Goal: Communication & Community: Answer question/provide support

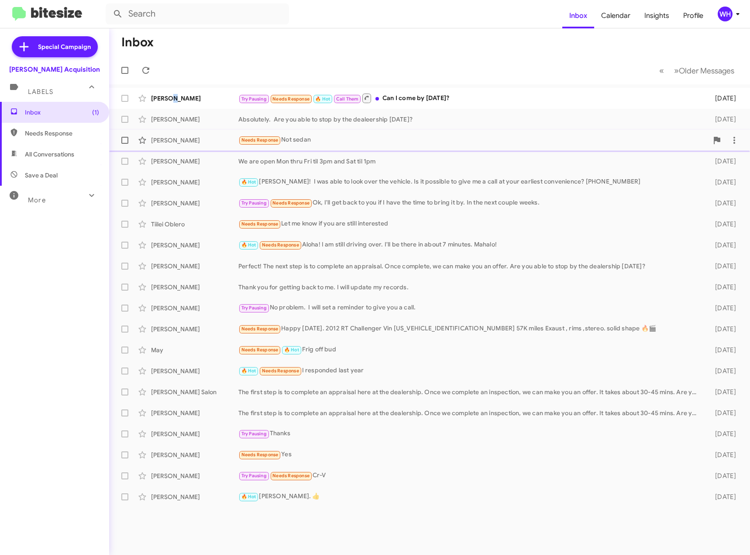
drag, startPoint x: 171, startPoint y: 97, endPoint x: 354, endPoint y: 141, distance: 187.8
click at [172, 97] on div "[PERSON_NAME]" at bounding box center [194, 98] width 87 height 9
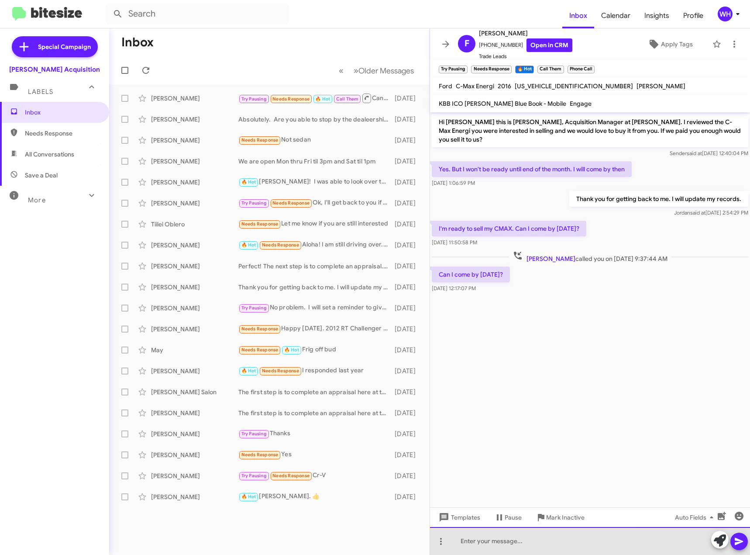
click at [526, 540] on div at bounding box center [590, 541] width 320 height 28
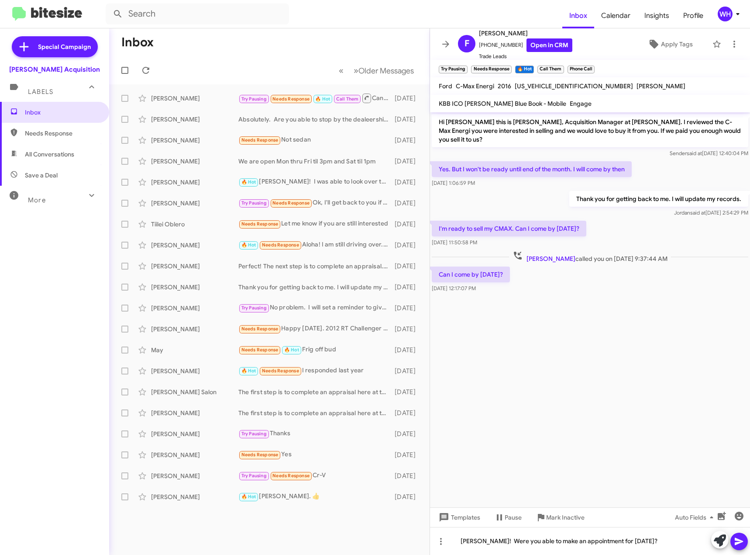
click at [743, 542] on icon at bounding box center [739, 541] width 10 height 10
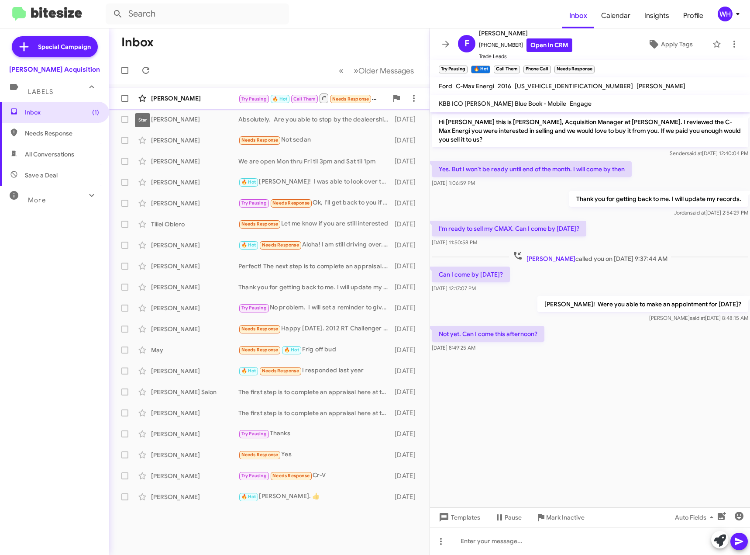
click at [149, 99] on span at bounding box center [142, 98] width 17 height 10
click at [593, 459] on cdk-virtual-scroll-viewport "Hi [PERSON_NAME] this is [PERSON_NAME], Acquisition Manager at [PERSON_NAME]. I…" at bounding box center [590, 309] width 320 height 395
click at [563, 543] on div at bounding box center [590, 541] width 320 height 28
click at [743, 538] on icon at bounding box center [739, 541] width 10 height 10
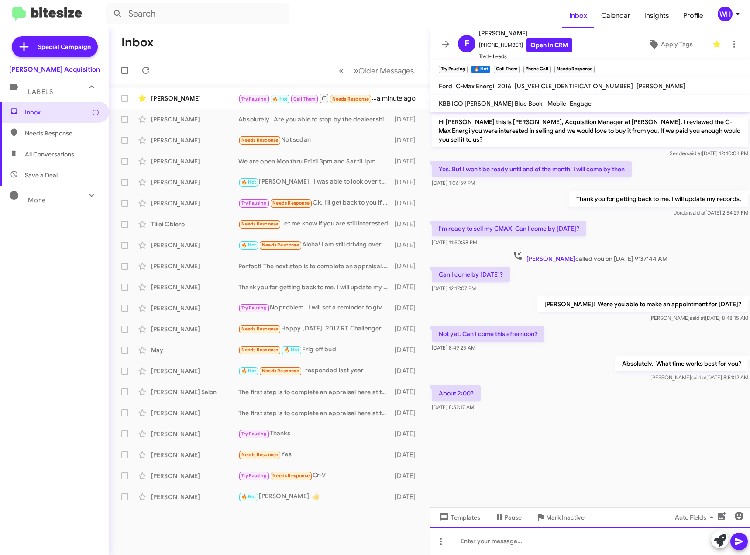
click at [518, 542] on div at bounding box center [590, 541] width 320 height 28
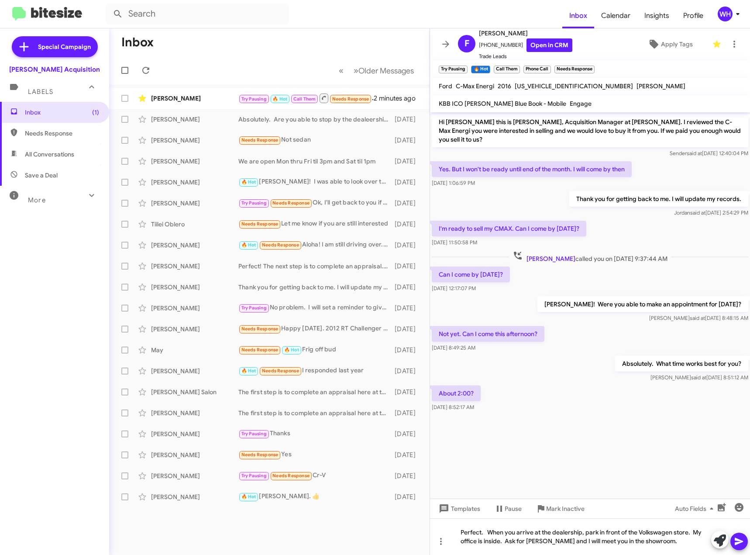
click at [736, 546] on span at bounding box center [739, 540] width 10 height 17
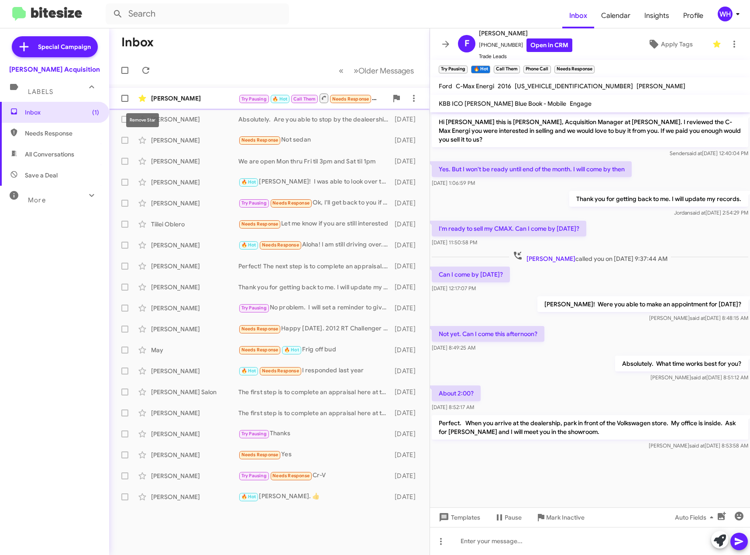
click at [141, 101] on icon at bounding box center [141, 98] width 7 height 7
click at [199, 101] on div "[PERSON_NAME]" at bounding box center [194, 98] width 87 height 9
